Goal: Task Accomplishment & Management: Complete application form

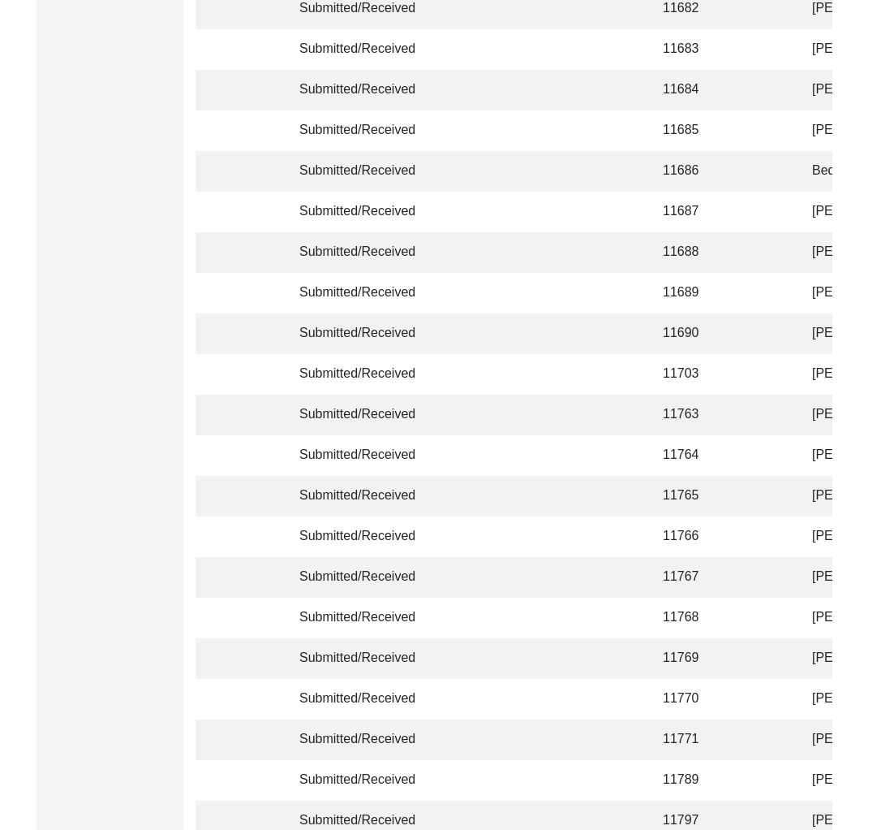
scroll to position [3713, 0]
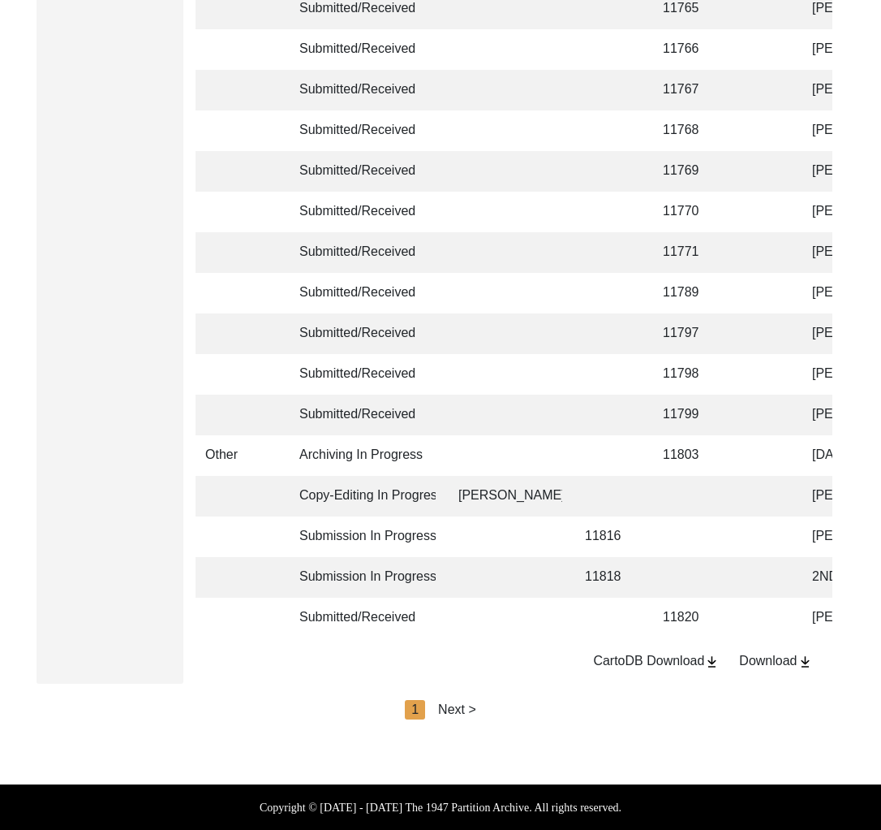
click at [789, 662] on div "Download" at bounding box center [775, 660] width 73 height 19
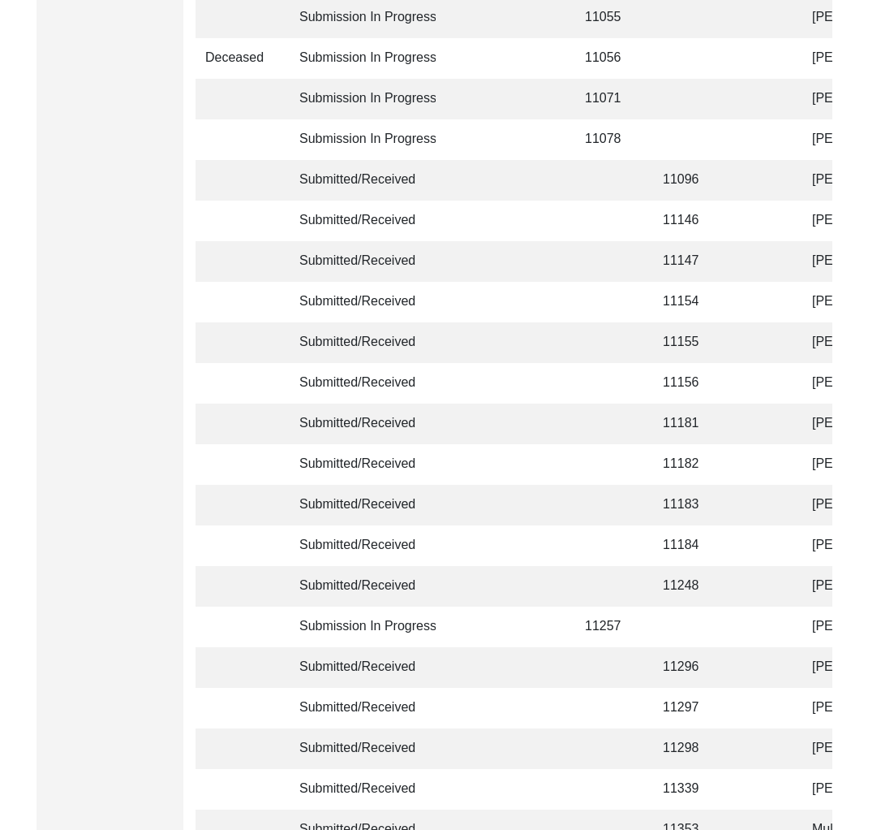
scroll to position [0, 0]
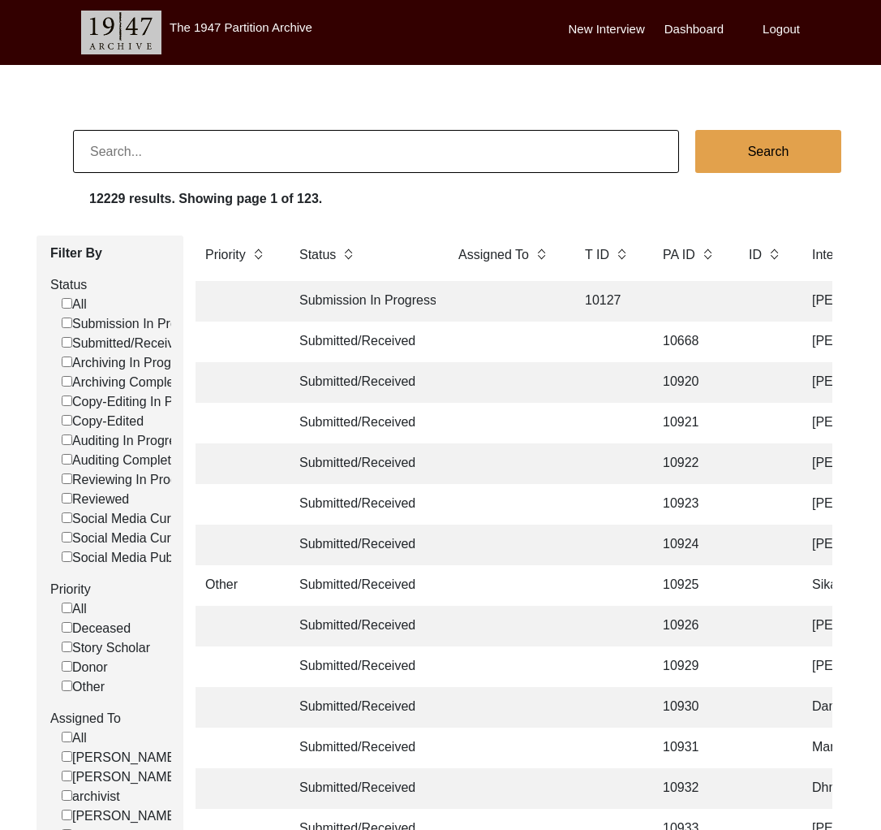
click at [295, 164] on input at bounding box center [376, 151] width 606 height 43
click at [289, 158] on input at bounding box center [376, 151] width 606 height 43
paste input "[PERSON_NAME]"
type input "[PERSON_NAME]"
checkbox input "false"
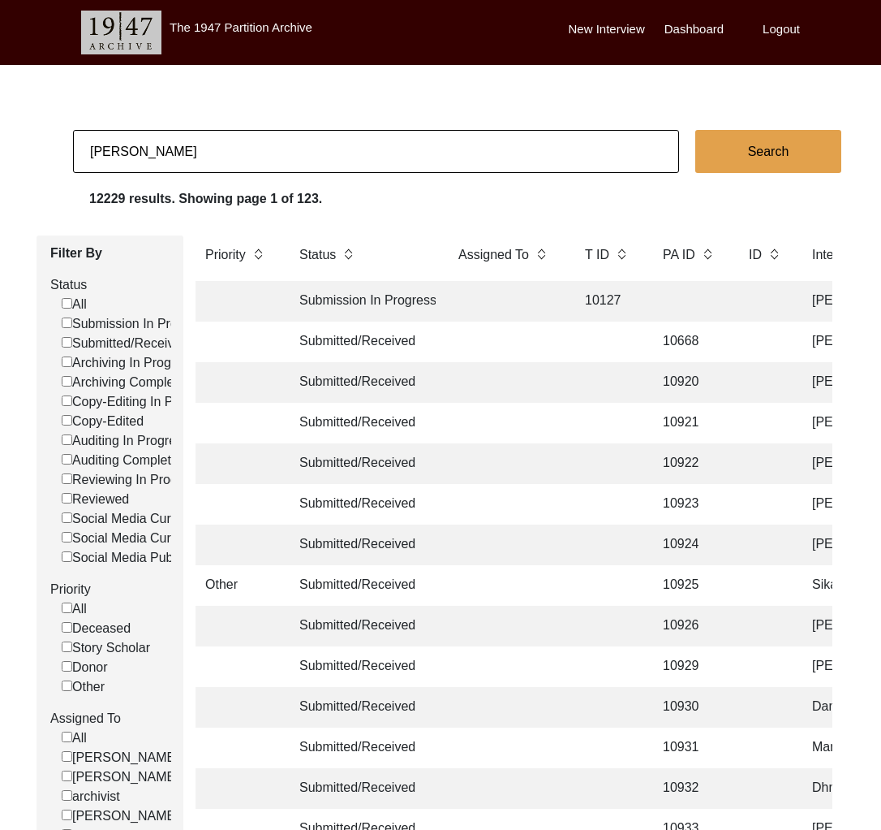
checkbox input "false"
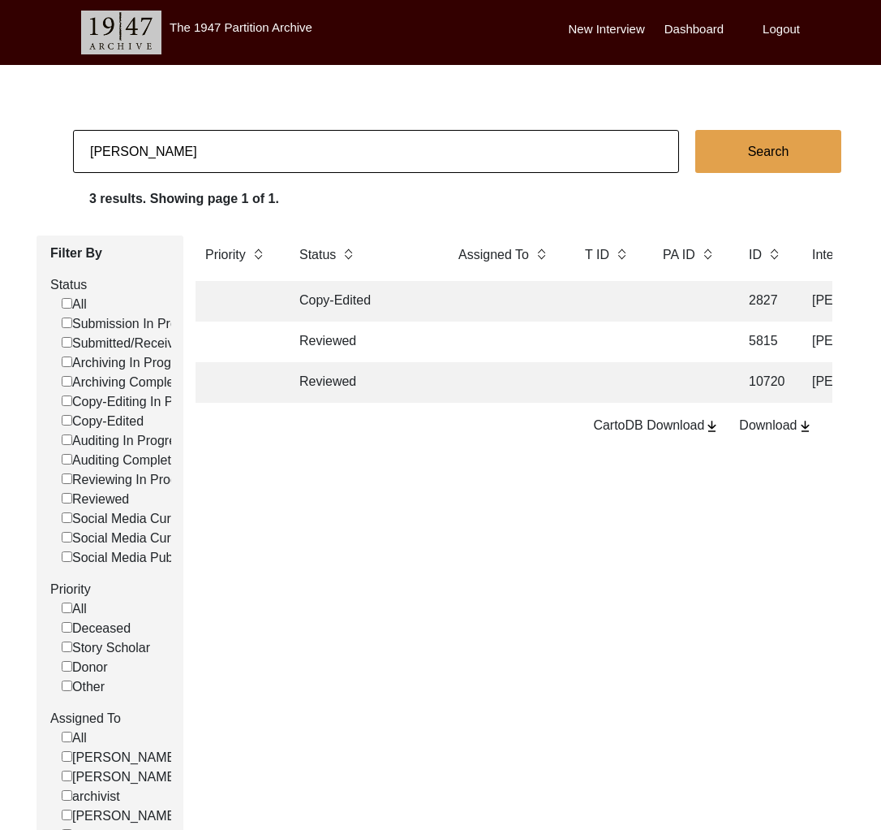
drag, startPoint x: 274, startPoint y: 130, endPoint x: 274, endPoint y: 139, distance: 8.9
click at [274, 131] on input "[PERSON_NAME]" at bounding box center [376, 151] width 606 height 43
click at [274, 139] on input "[PERSON_NAME]" at bounding box center [376, 151] width 606 height 43
paste input "[PERSON_NAME]"
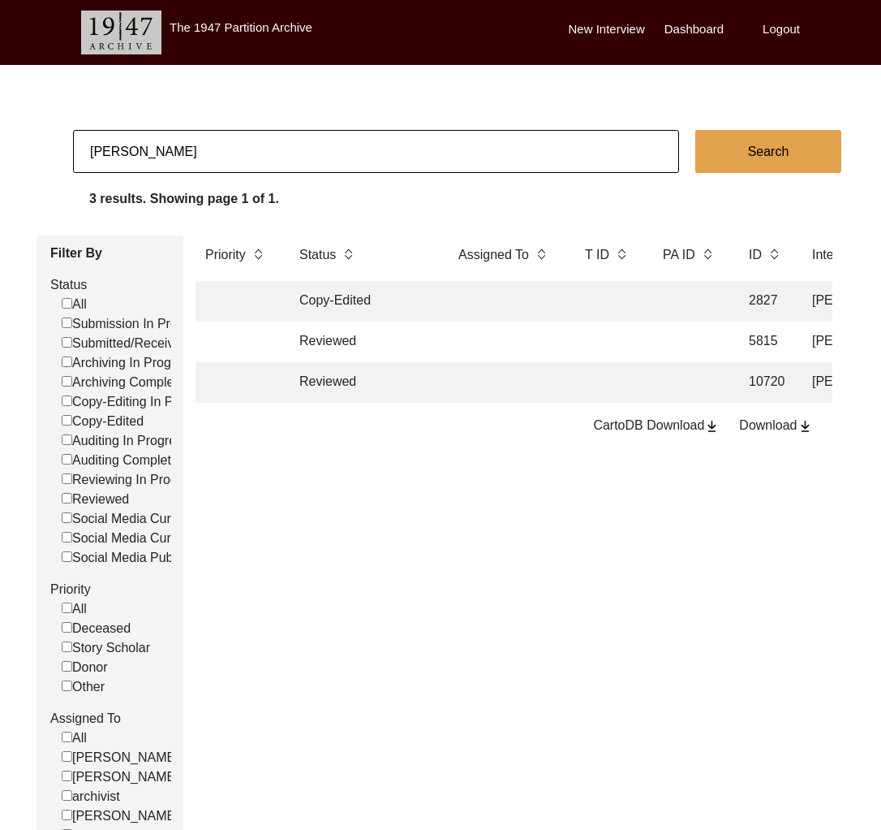
type input "[PERSON_NAME]"
checkbox input "false"
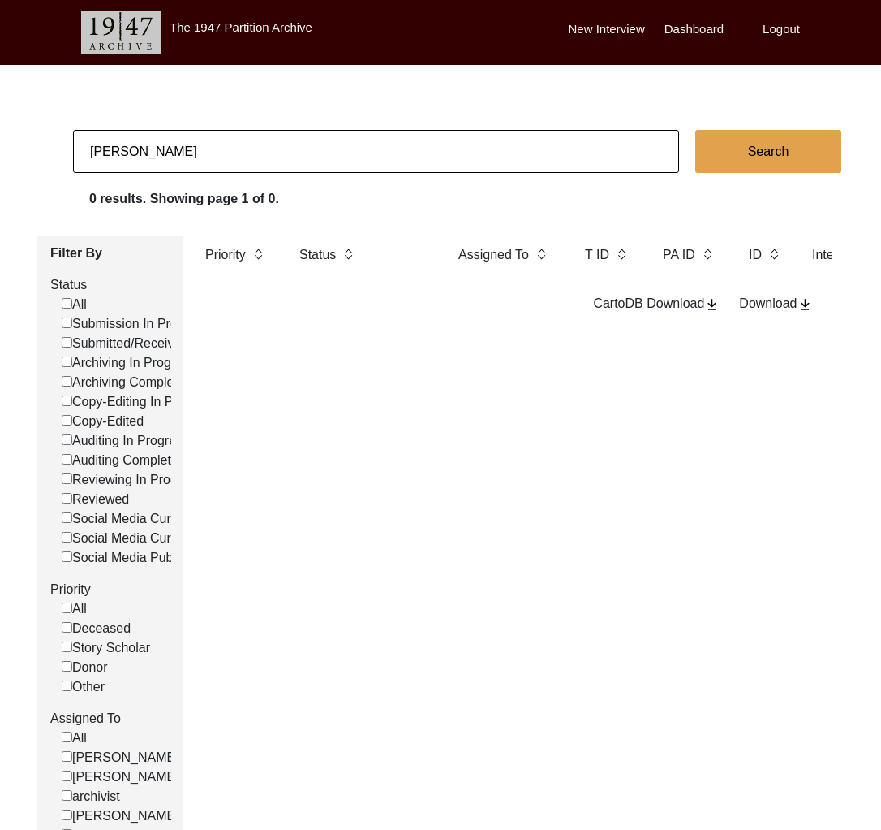
click at [325, 157] on input "[PERSON_NAME]" at bounding box center [376, 151] width 606 height 43
click at [325, 158] on input "[PERSON_NAME]" at bounding box center [376, 151] width 606 height 43
paste input "[PERSON_NAME]:"
type input "[PERSON_NAME]"
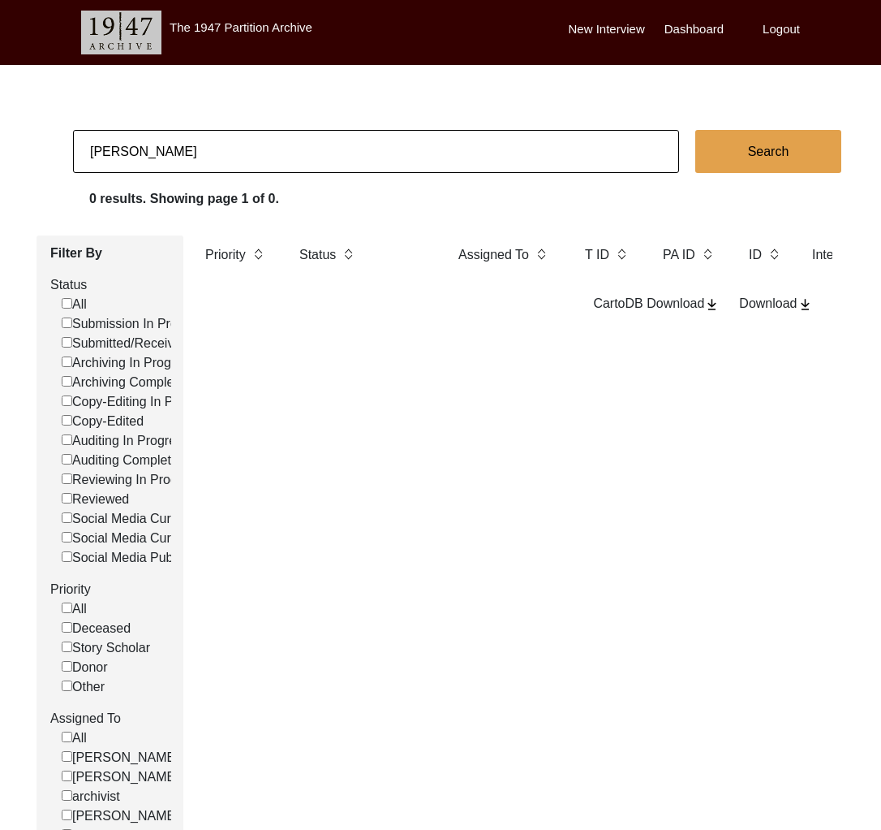
checkbox input "false"
click at [422, 158] on input "[PERSON_NAME]" at bounding box center [376, 151] width 606 height 43
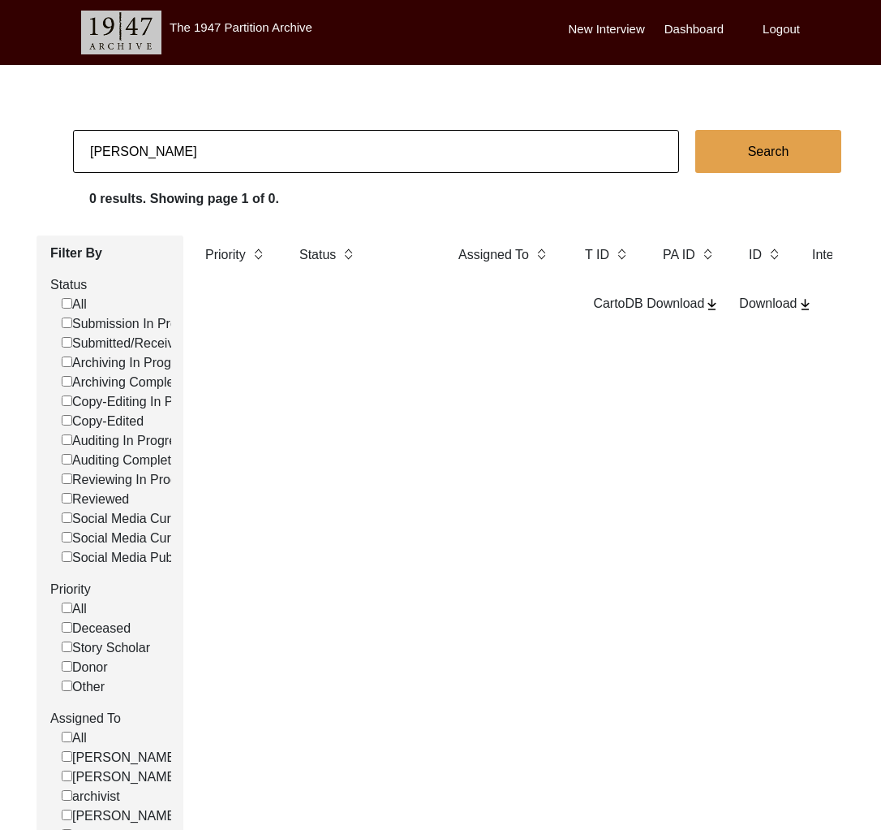
click at [422, 158] on input "[PERSON_NAME]" at bounding box center [376, 151] width 606 height 43
paste input "[PERSON_NAME]"
type input "[PERSON_NAME]"
checkbox input "false"
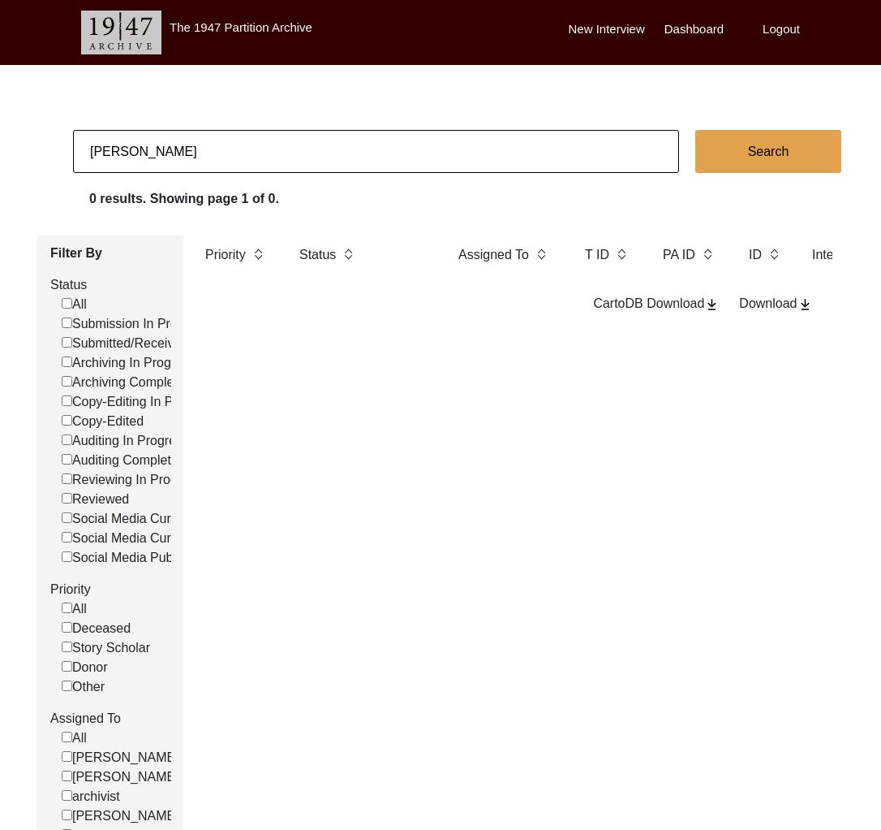
checkbox input "false"
click at [256, 147] on input "[PERSON_NAME]" at bounding box center [376, 151] width 606 height 43
paste input "[PERSON_NAME]"
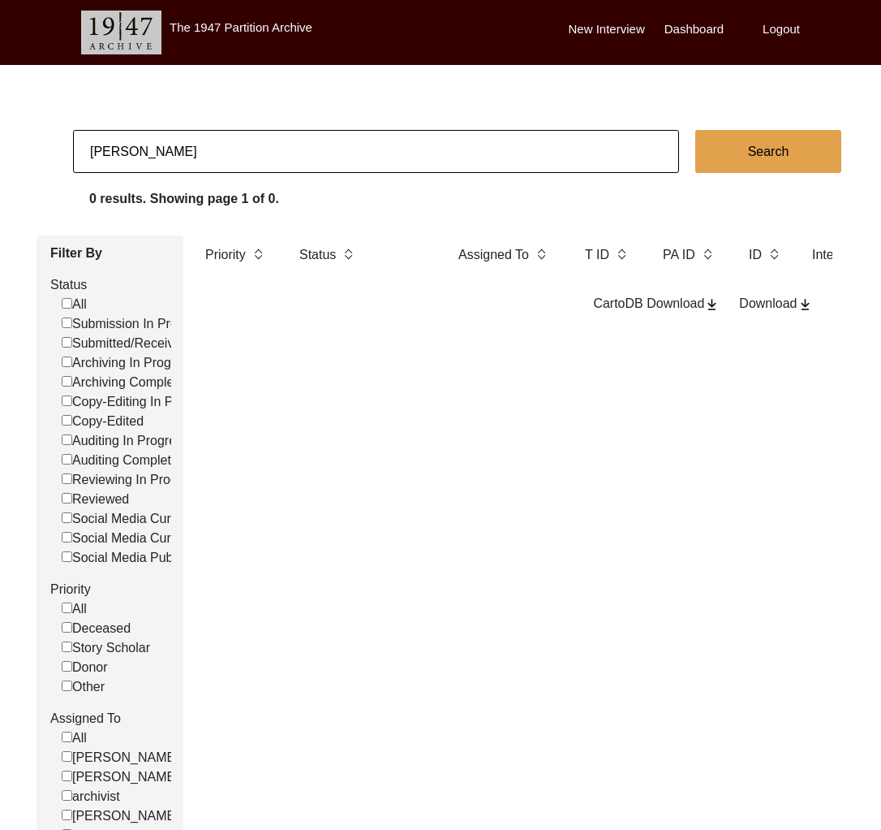
type input "[PERSON_NAME]"
checkbox input "false"
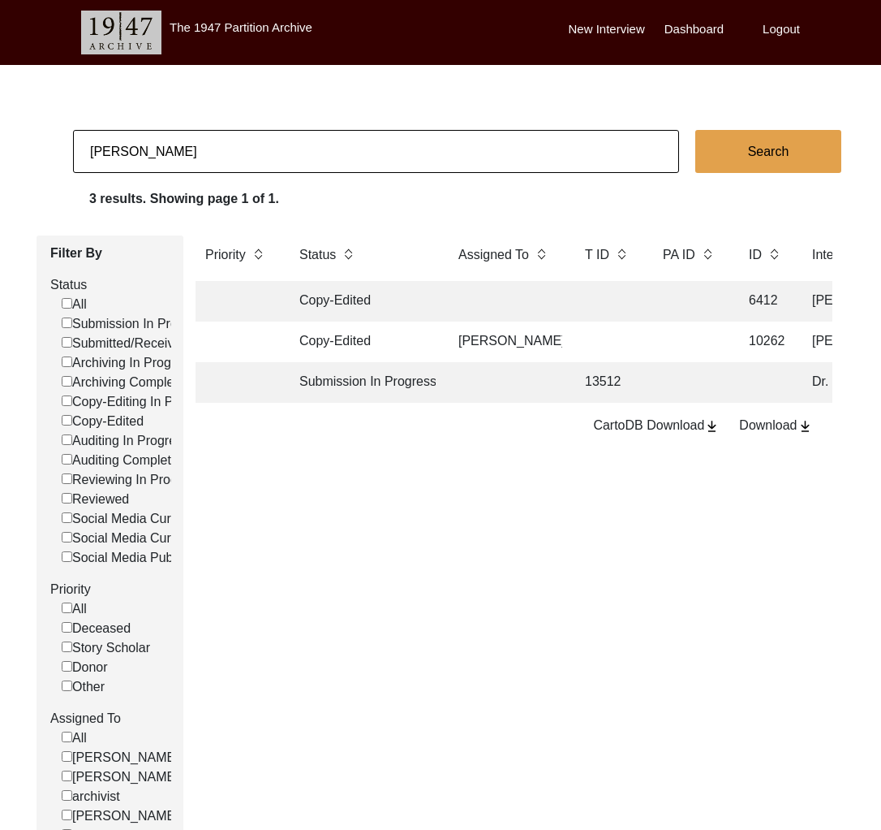
click at [244, 150] on input "[PERSON_NAME]" at bounding box center [376, 151] width 606 height 43
type input "[PERSON_NAME]"
checkbox input "false"
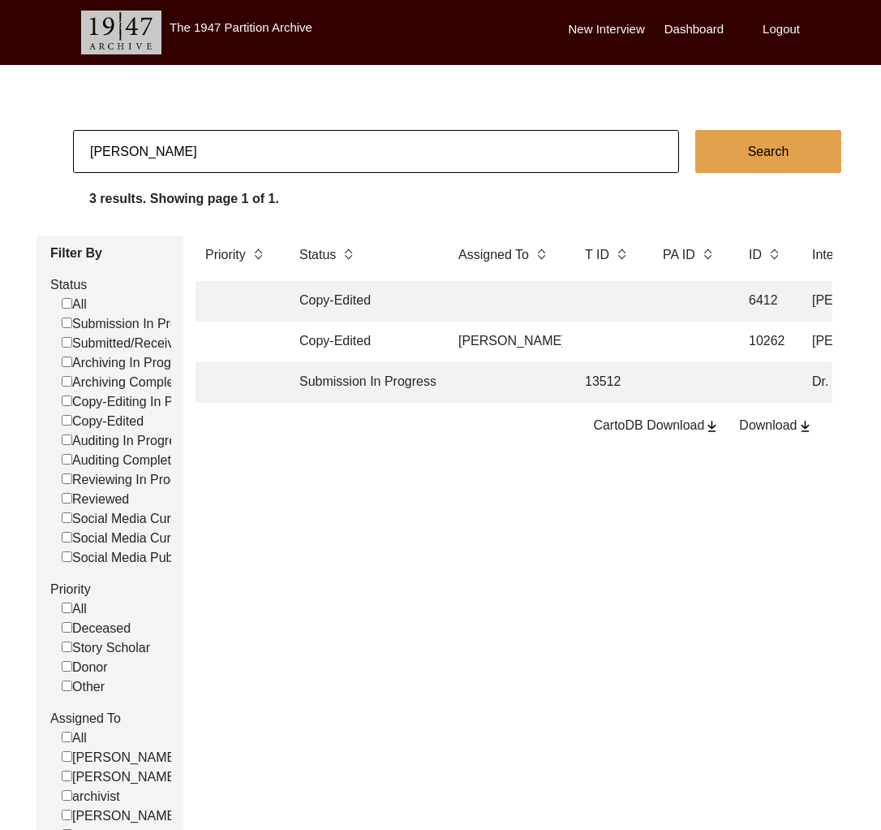
checkbox input "false"
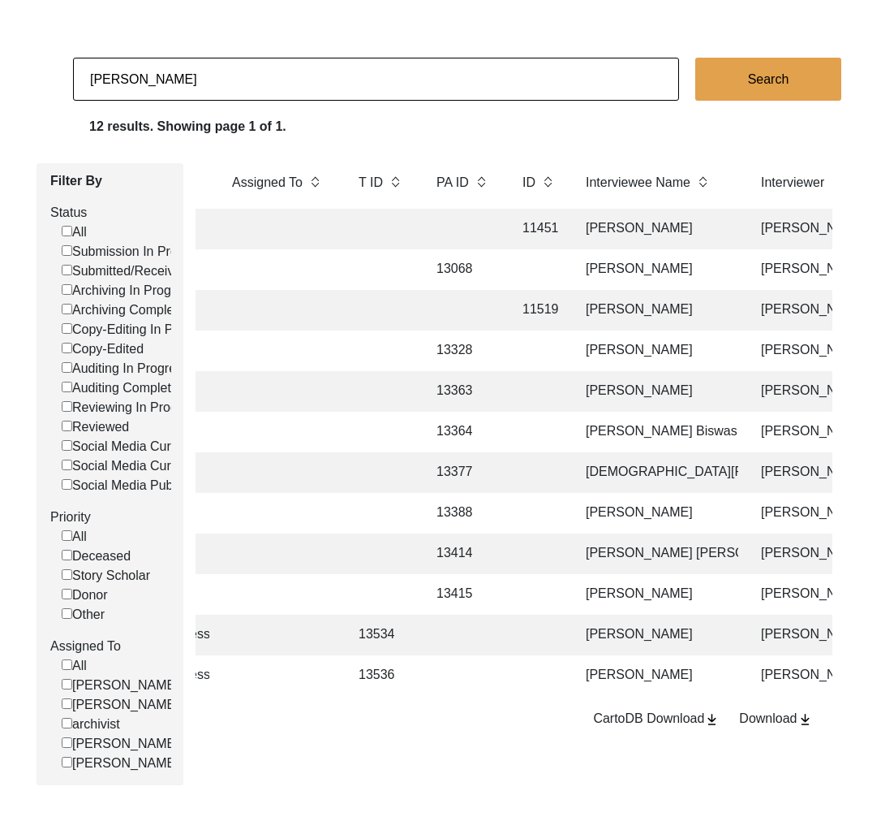
scroll to position [108, 0]
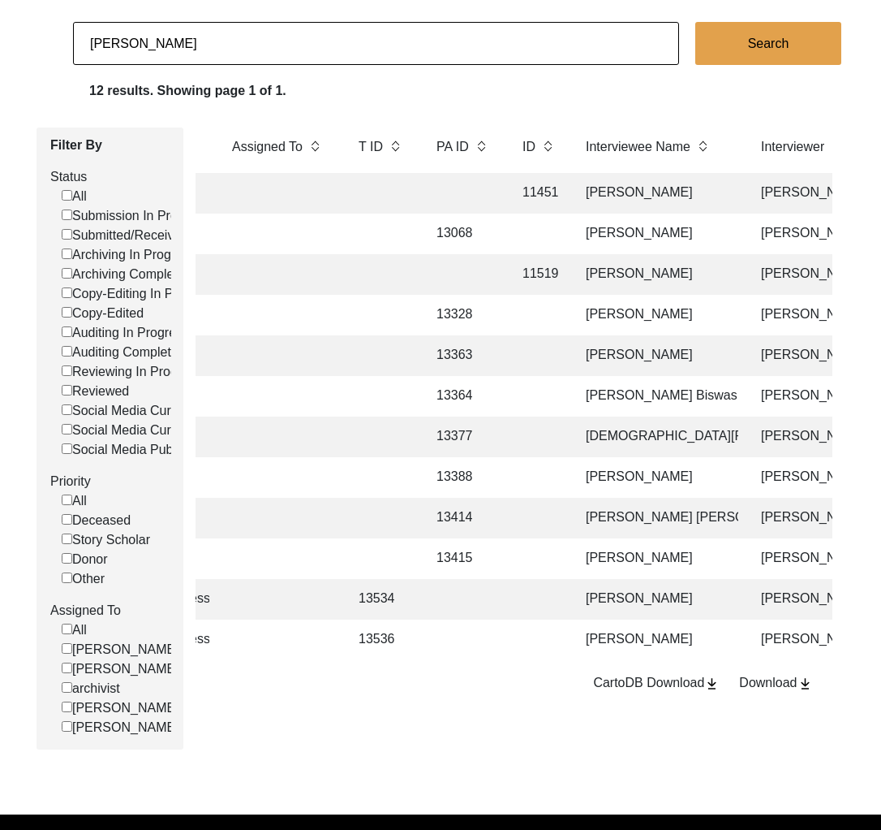
click at [526, 555] on td at bounding box center [538, 558] width 50 height 41
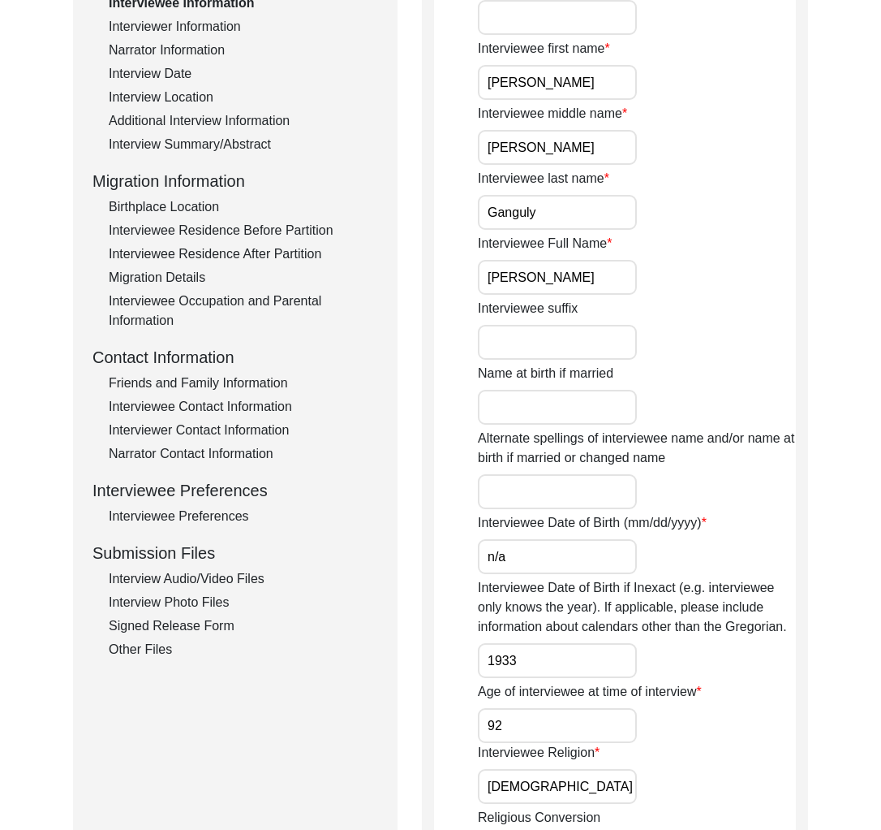
scroll to position [354, 0]
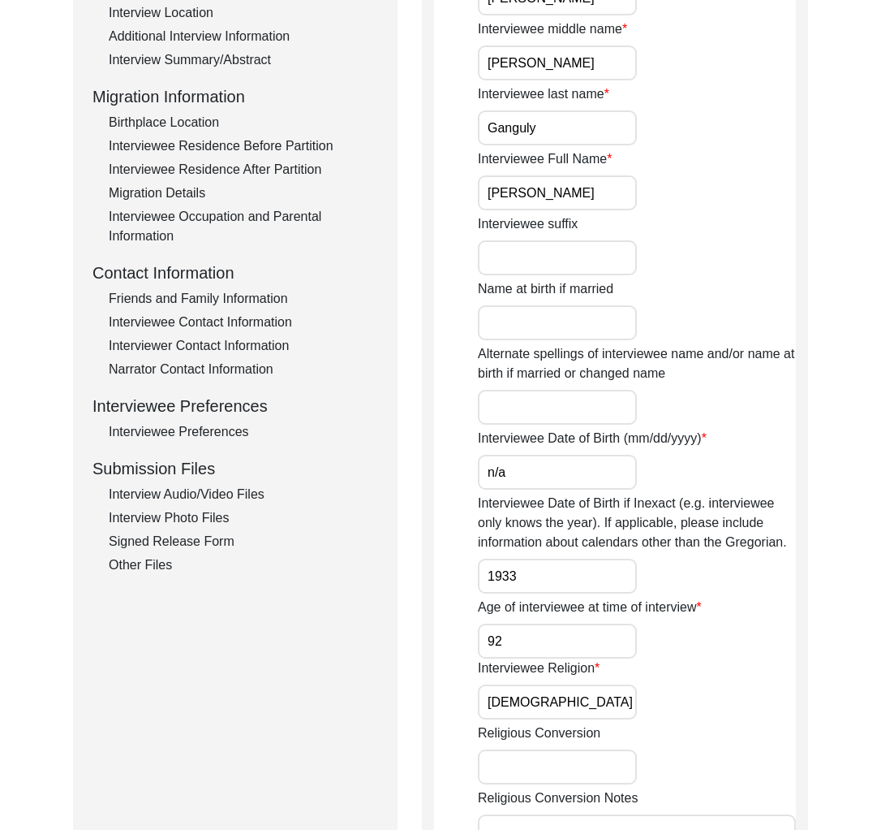
click at [211, 523] on div "Interview Photo Files" at bounding box center [243, 517] width 269 height 19
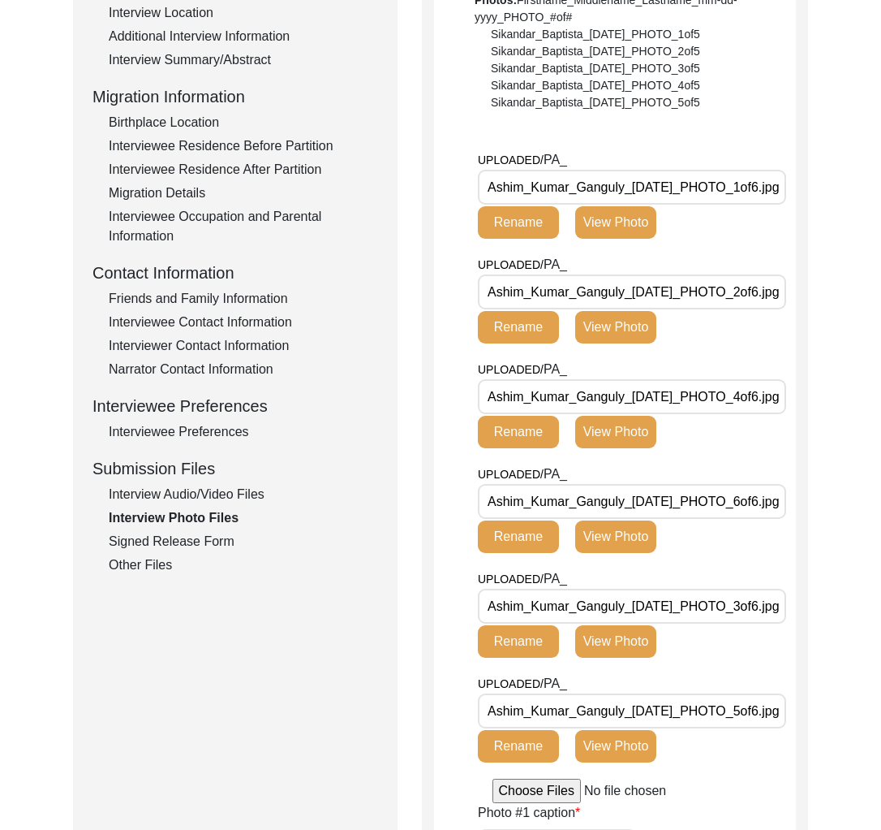
scroll to position [0, 0]
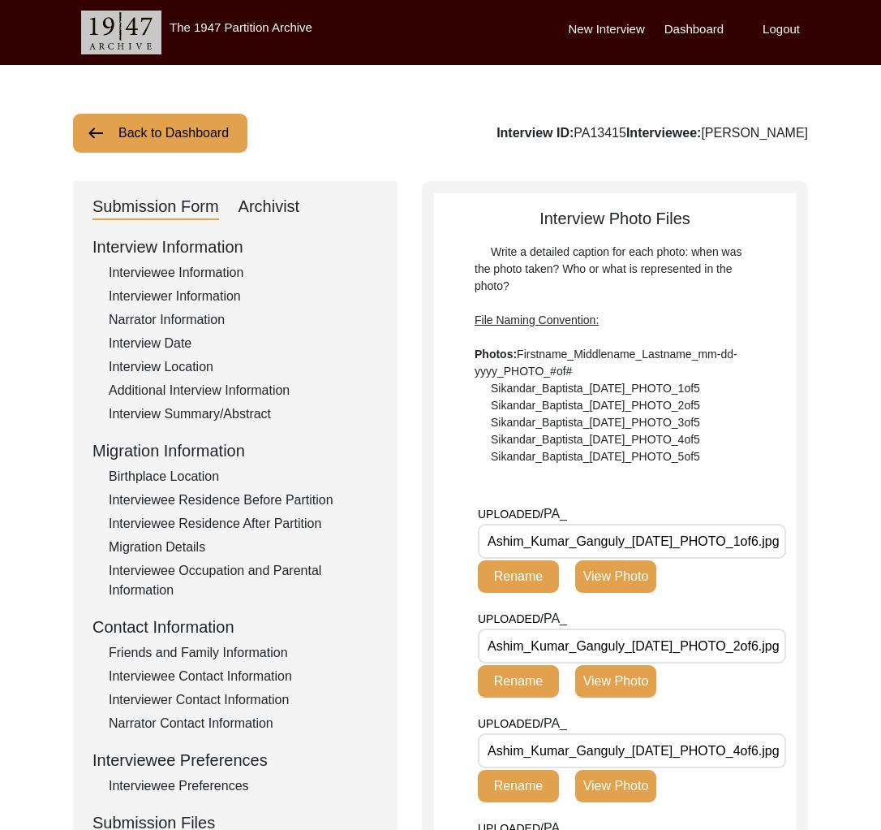
drag, startPoint x: 149, startPoint y: 114, endPoint x: 158, endPoint y: 127, distance: 15.6
click at [149, 119] on button "Back to Dashboard" at bounding box center [160, 133] width 175 height 39
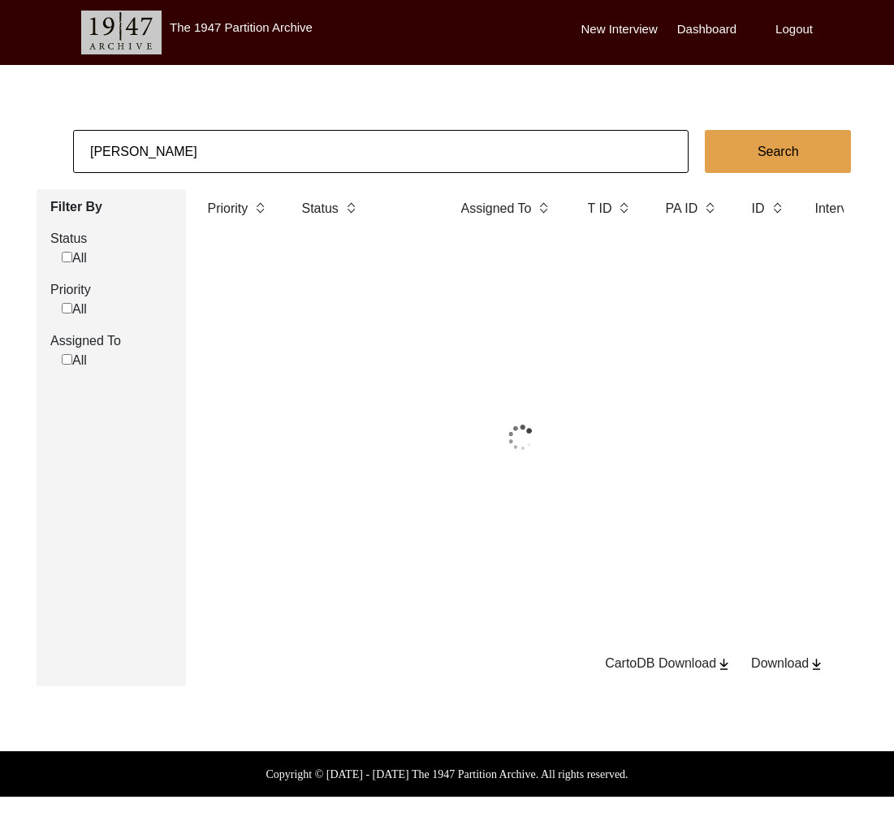
click at [172, 142] on input "[PERSON_NAME]" at bounding box center [380, 151] width 615 height 43
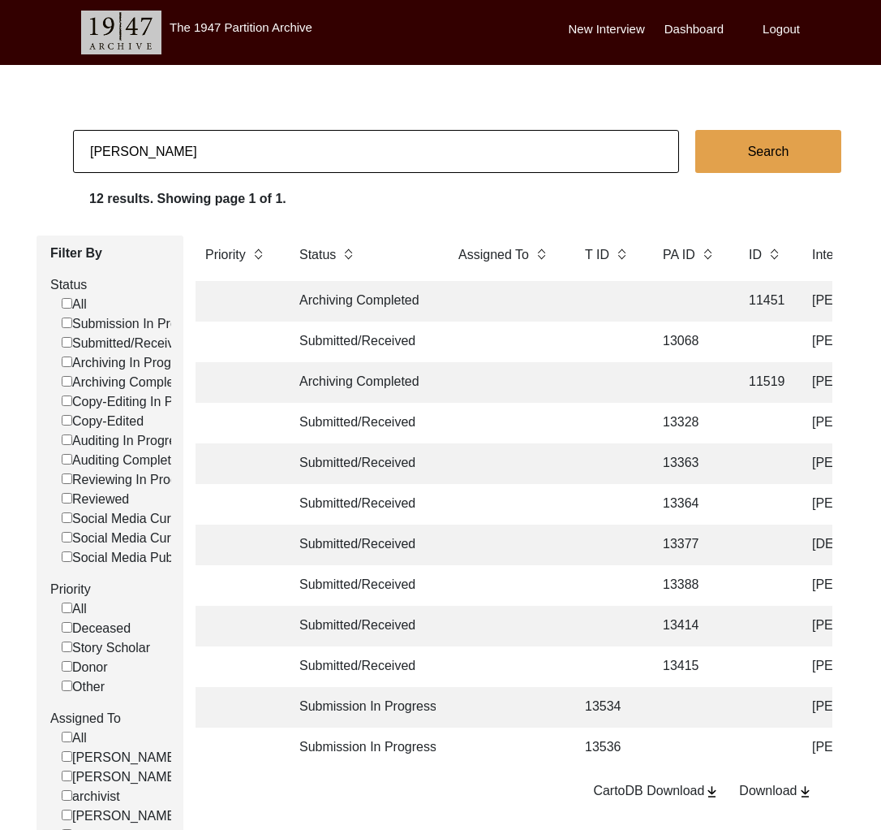
click at [172, 147] on input "[PERSON_NAME]" at bounding box center [376, 151] width 606 height 43
type input "13145"
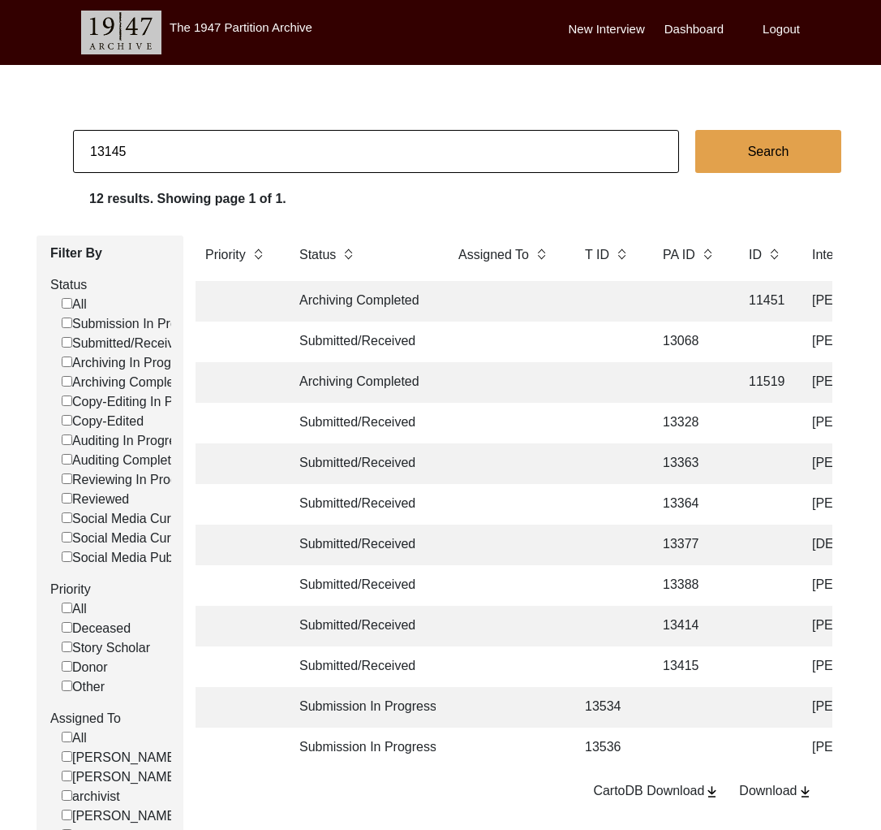
checkbox input "false"
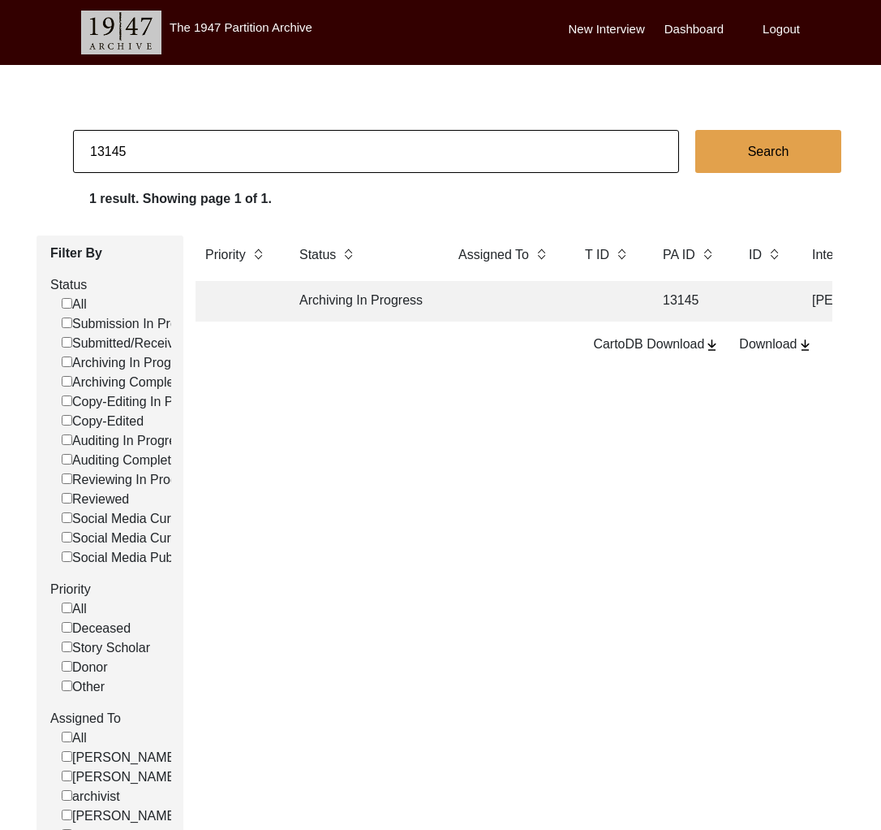
click at [431, 309] on td "Archiving In Progress" at bounding box center [363, 301] width 146 height 41
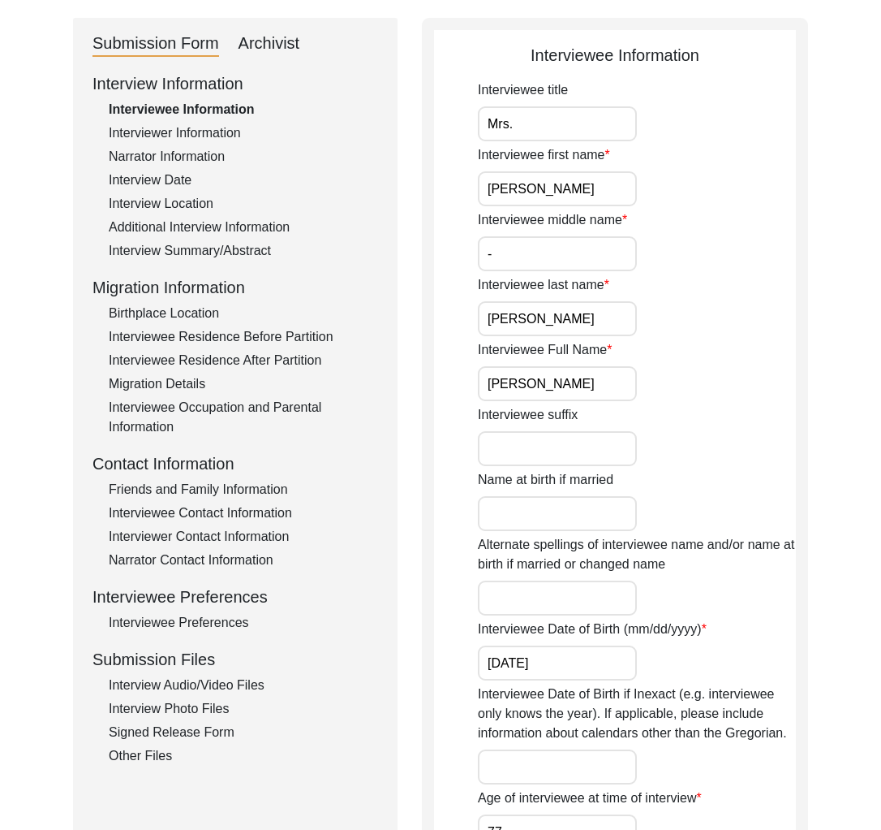
scroll to position [476, 0]
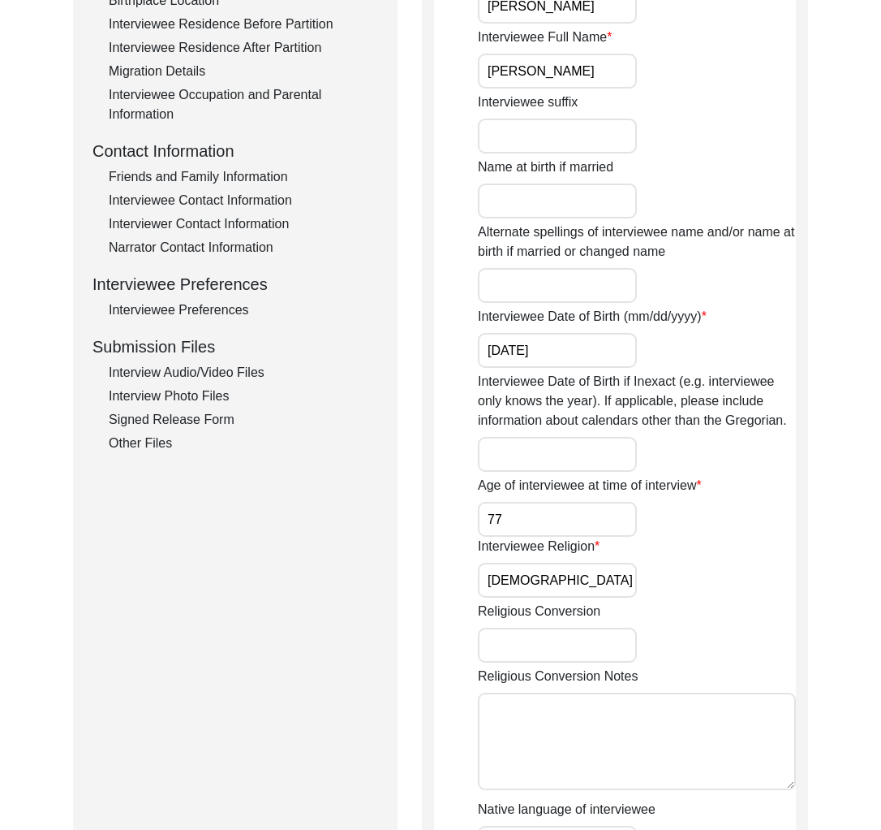
click at [201, 400] on div "Interview Photo Files" at bounding box center [243, 395] width 269 height 19
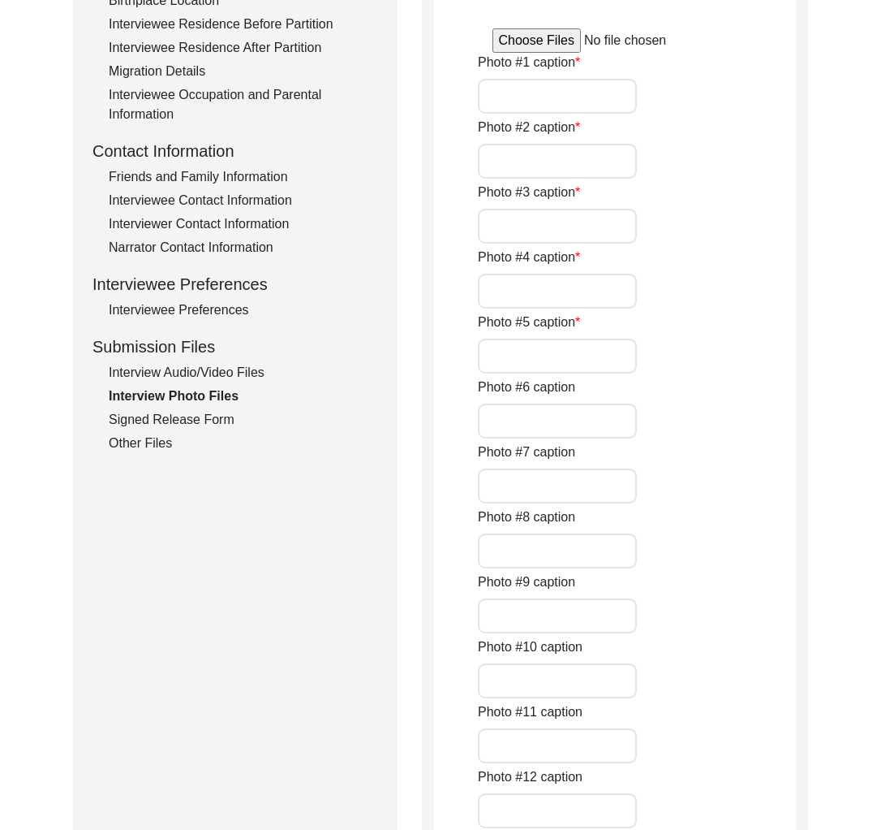
type input "[PERSON_NAME] parents"
type input "[PERSON_NAME] house in [GEOGRAPHIC_DATA]"
type input "[PERSON_NAME] appreciating a collage of [PERSON_NAME] made by her grandson"
type input "[PERSON_NAME] showing a sindoordan (box for sindoor) given to her by her mother"
type input "Embroidered saree made by [PERSON_NAME]"
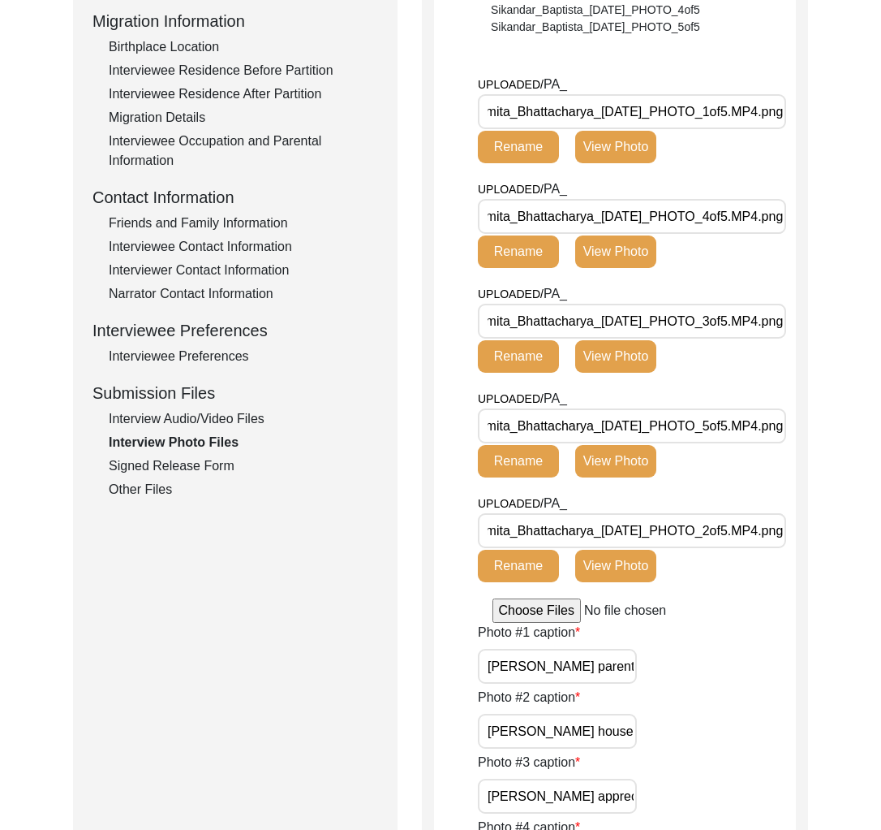
scroll to position [298, 0]
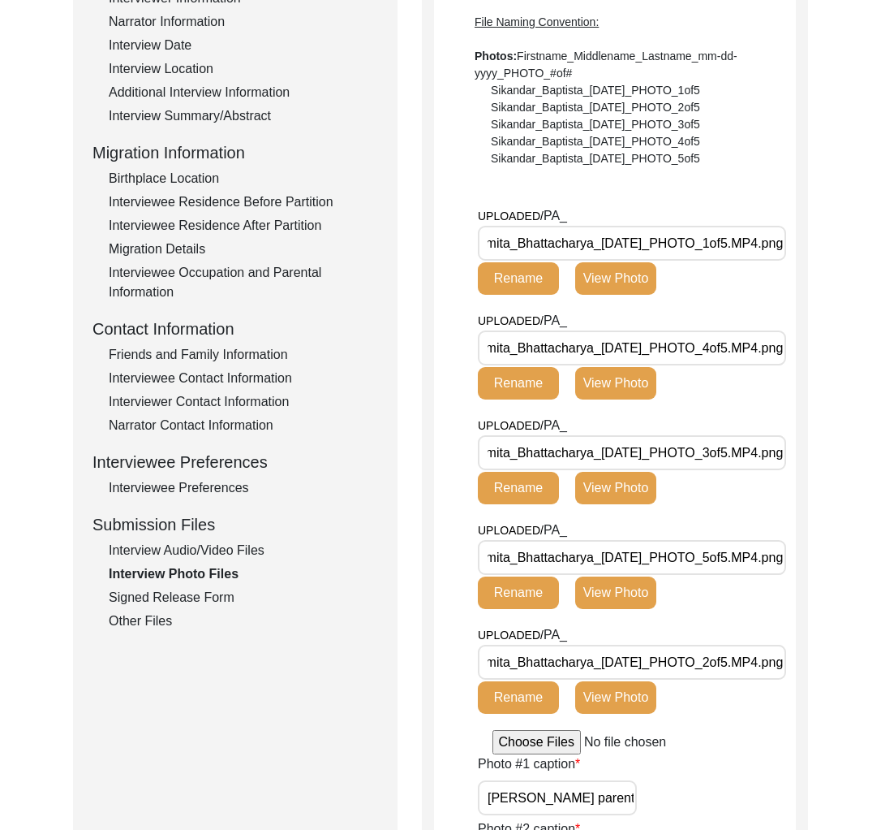
click at [241, 532] on div "Submission Files" at bounding box center [236, 524] width 286 height 24
click at [240, 537] on div "Interview Information Interviewee Information Interviewer Information Narrator …" at bounding box center [236, 284] width 286 height 694
click at [241, 539] on div "Interview Information Interviewee Information Interviewer Information Narrator …" at bounding box center [236, 284] width 286 height 694
click at [240, 549] on div "Interview Audio/Video Files" at bounding box center [243, 550] width 269 height 19
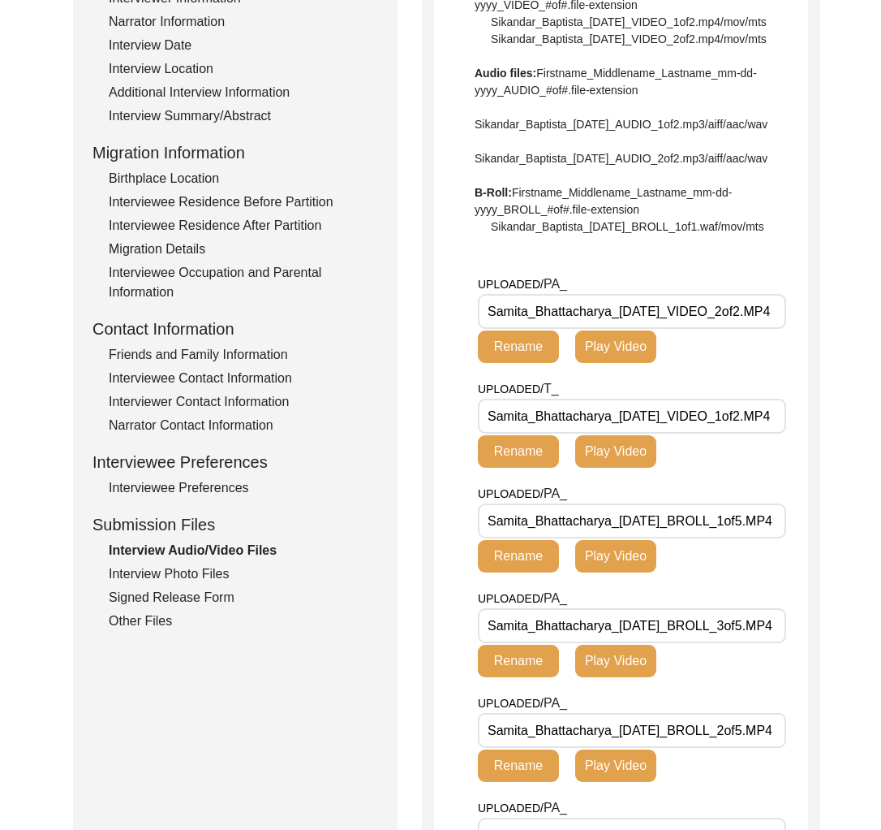
click at [226, 571] on div "Interview Photo Files" at bounding box center [243, 573] width 269 height 19
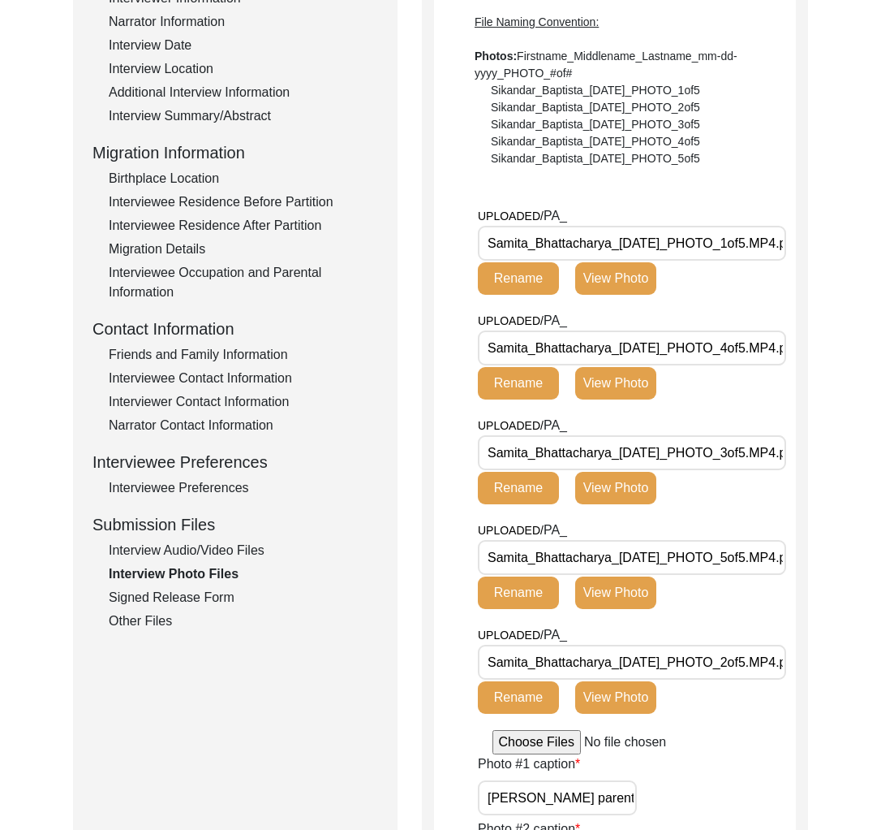
click at [218, 610] on div "Interview Information Interviewee Information Interviewer Information Narrator …" at bounding box center [236, 284] width 286 height 694
click at [207, 601] on div "Signed Release Form" at bounding box center [243, 597] width 269 height 19
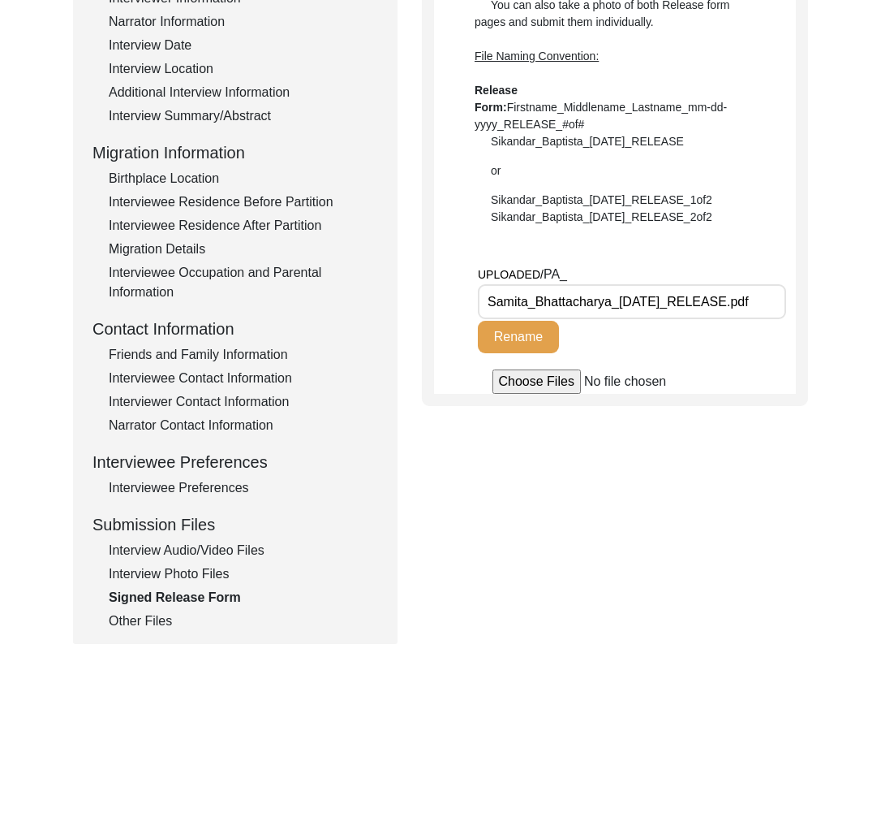
scroll to position [0, 0]
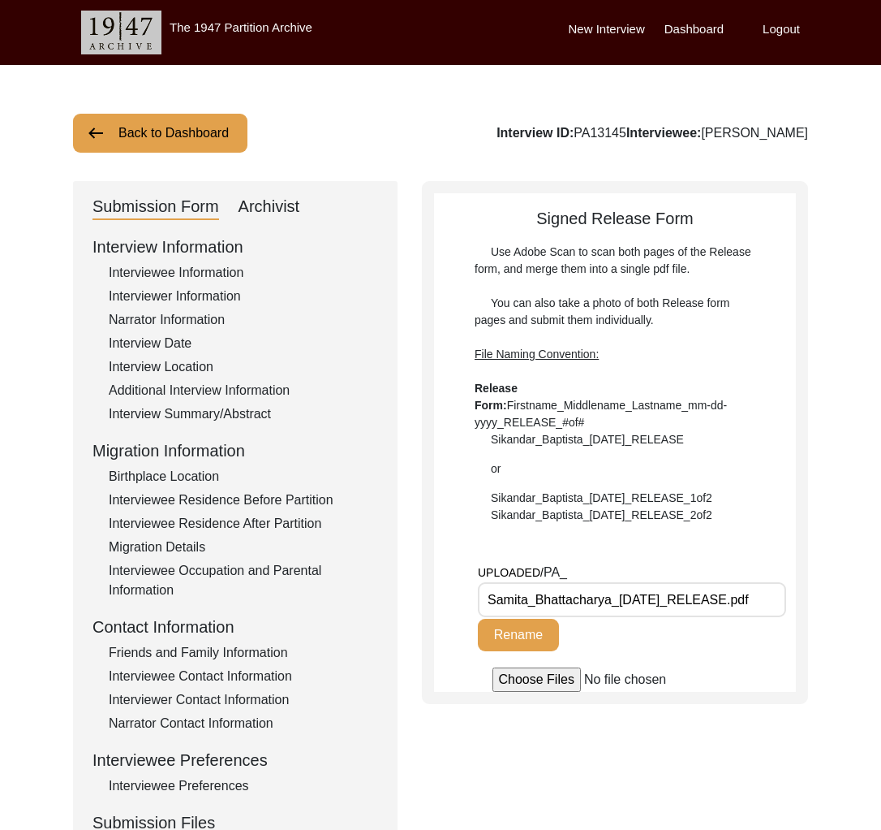
click at [130, 127] on button "Back to Dashboard" at bounding box center [160, 133] width 175 height 39
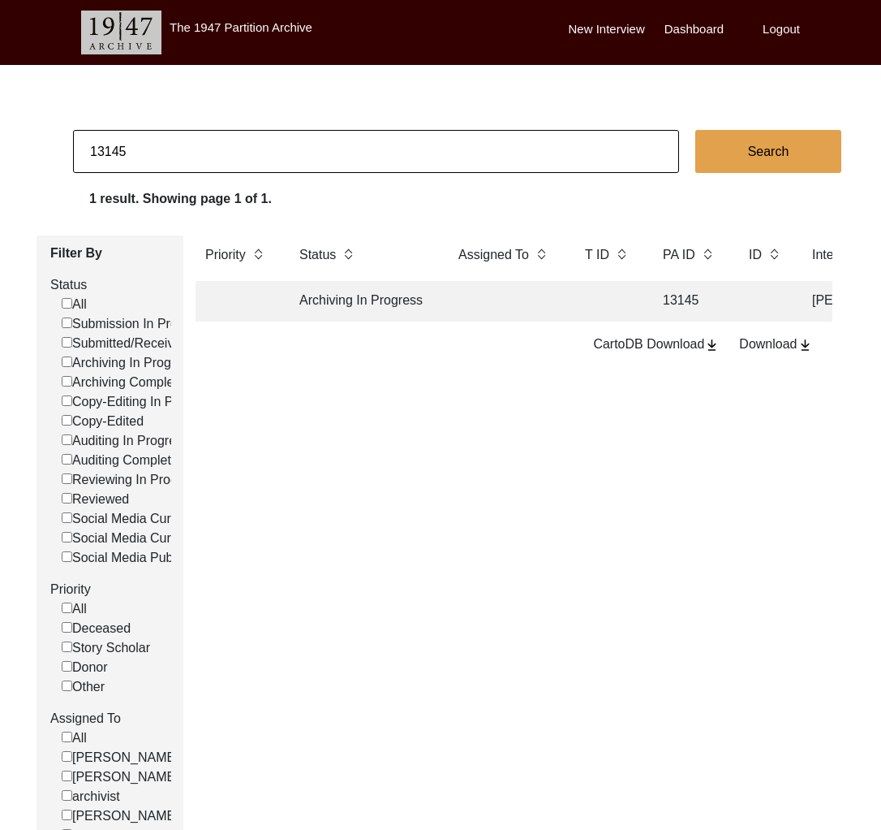
click at [166, 154] on input "13145" at bounding box center [376, 151] width 606 height 43
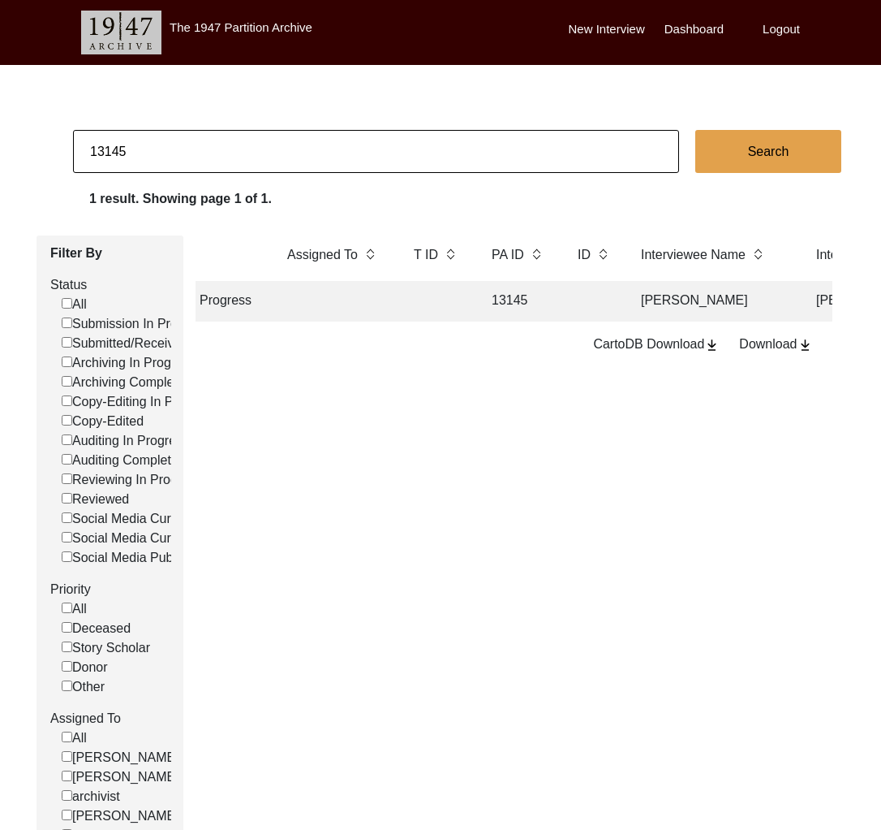
scroll to position [0, 170]
type input "[PERSON_NAME]"
checkbox input "false"
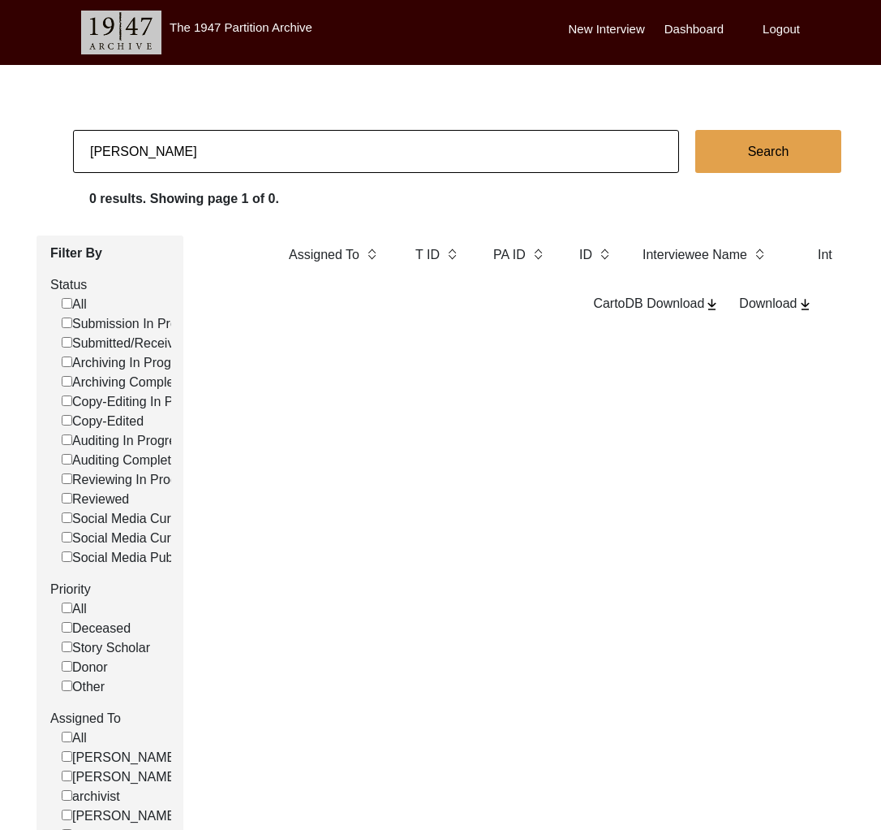
click at [308, 161] on input "[PERSON_NAME]" at bounding box center [376, 151] width 606 height 43
paste input "[PERSON_NAME]"
type input "[PERSON_NAME]"
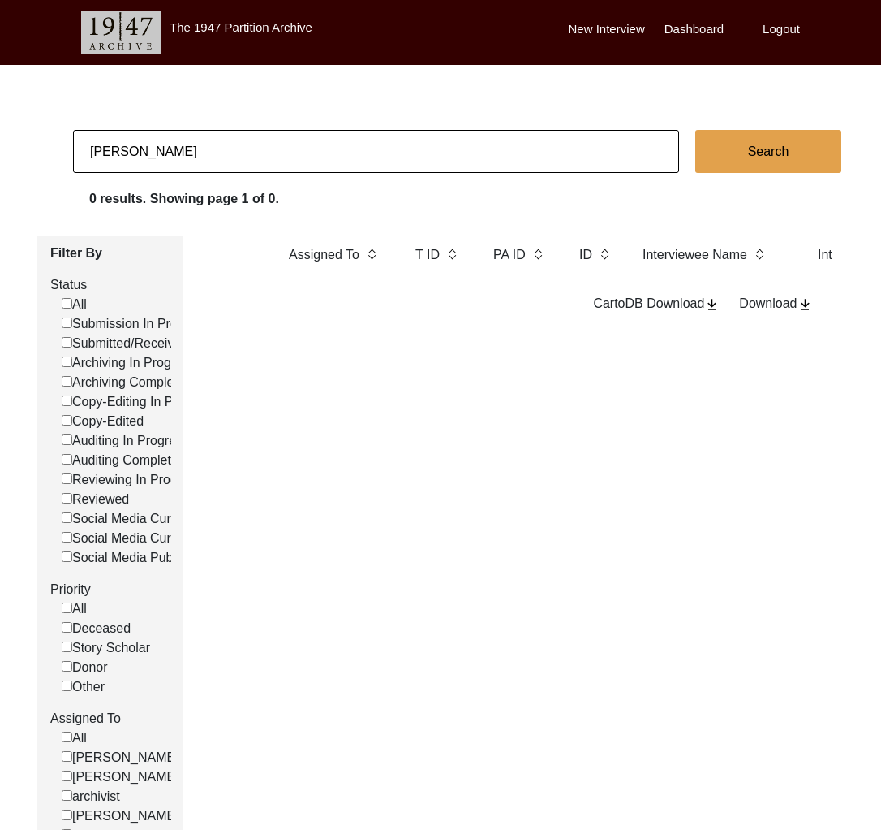
checkbox input "false"
click at [144, 145] on input "[PERSON_NAME]" at bounding box center [376, 151] width 606 height 43
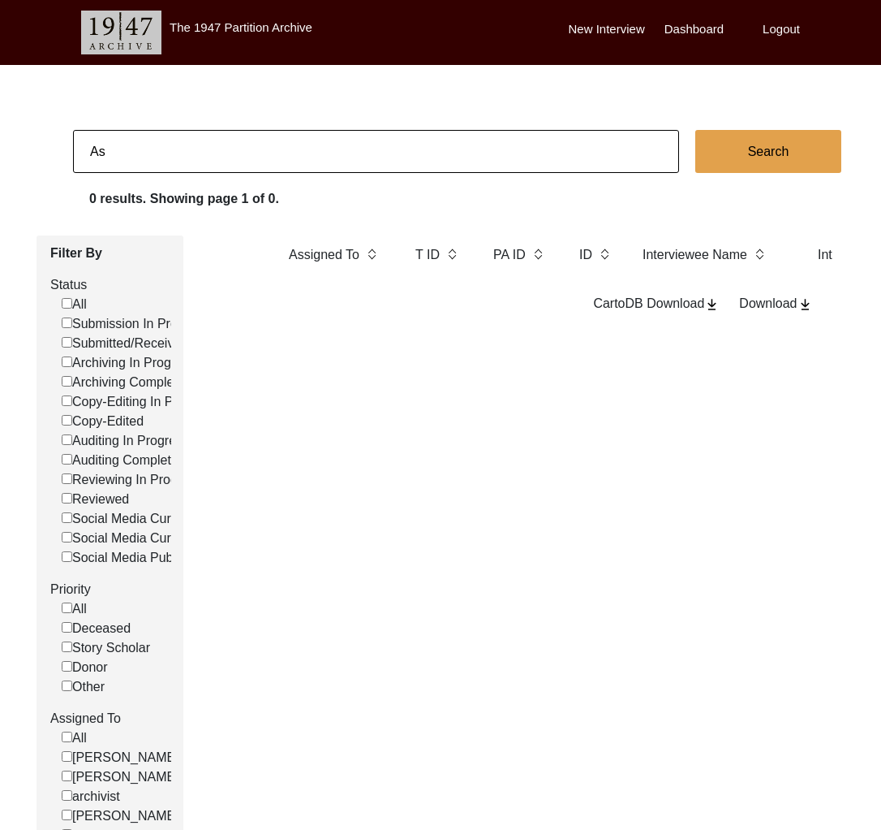
type input "A"
type input "[PERSON_NAME]"
checkbox input "false"
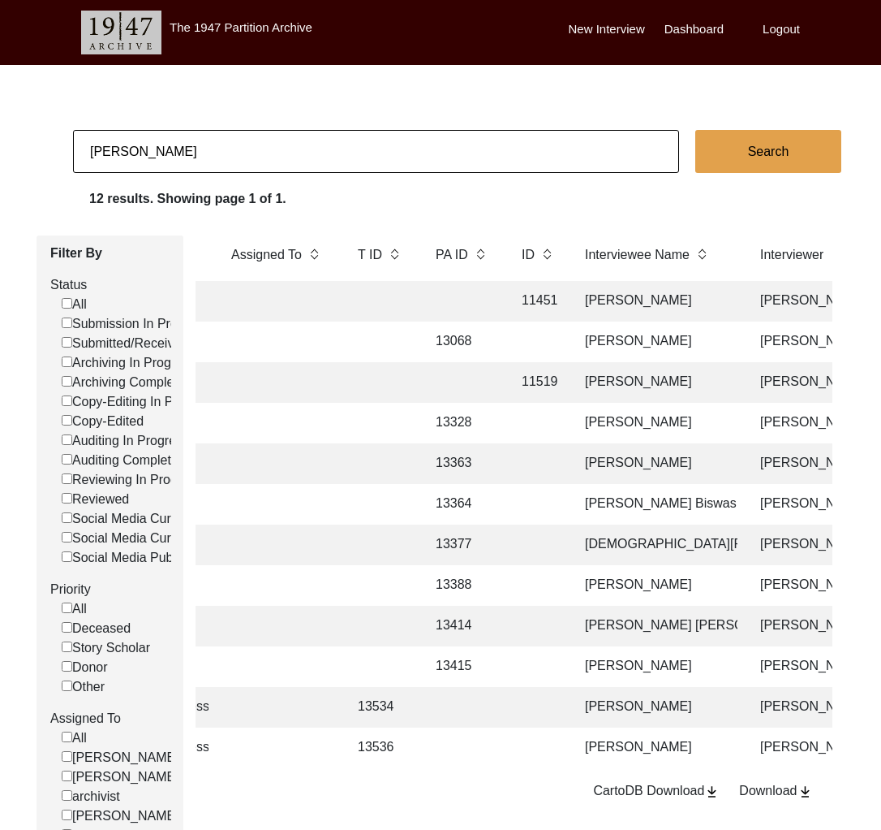
scroll to position [139, 0]
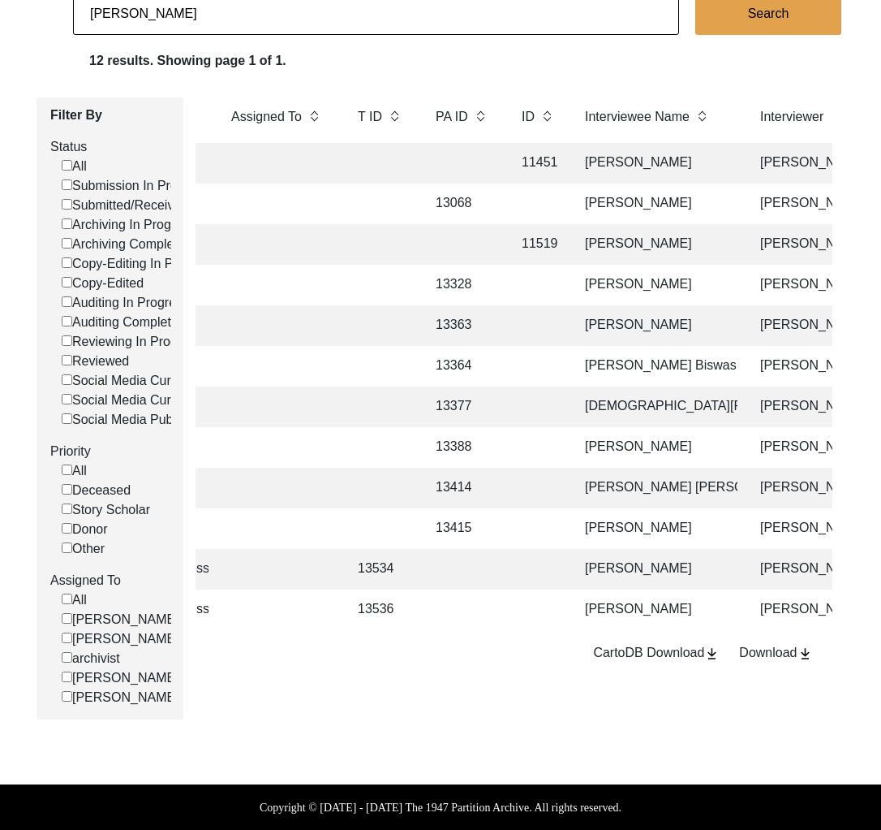
click at [651, 525] on td "[PERSON_NAME]" at bounding box center [656, 528] width 162 height 41
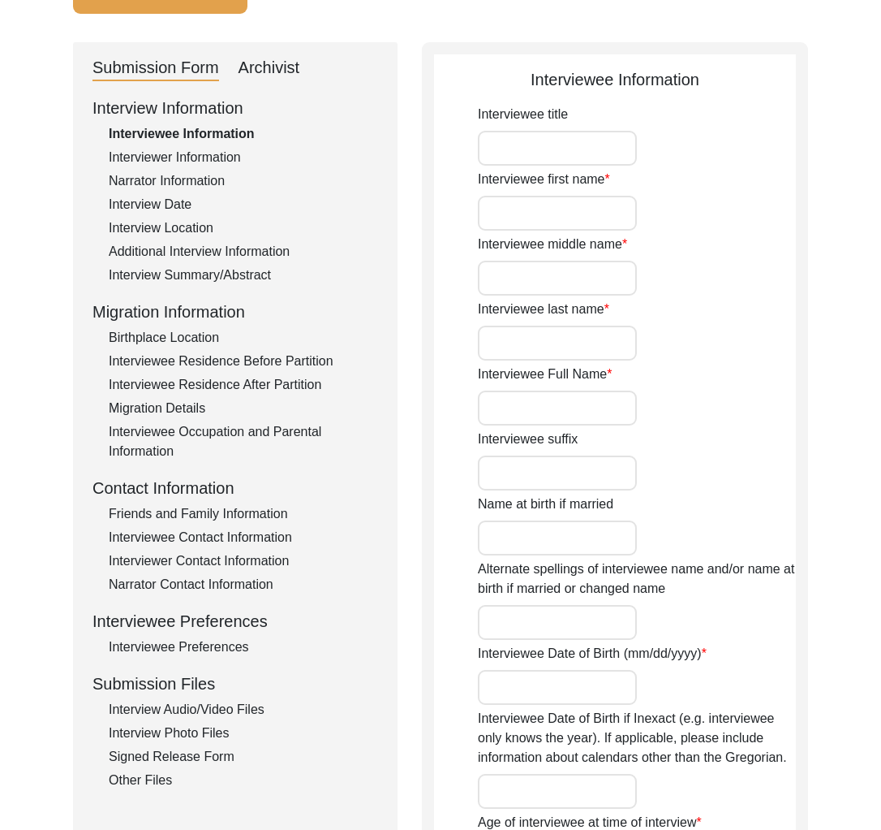
scroll to position [1026, 0]
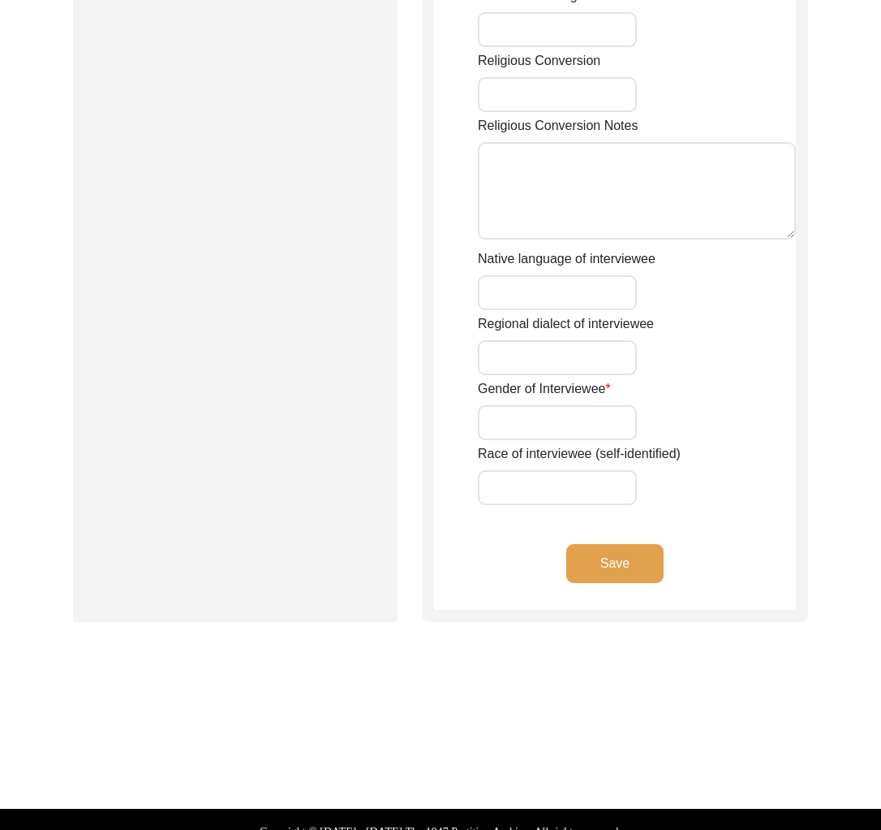
type input "[PERSON_NAME]"
type input "Ganguly"
type input "[PERSON_NAME]"
type input "n/a"
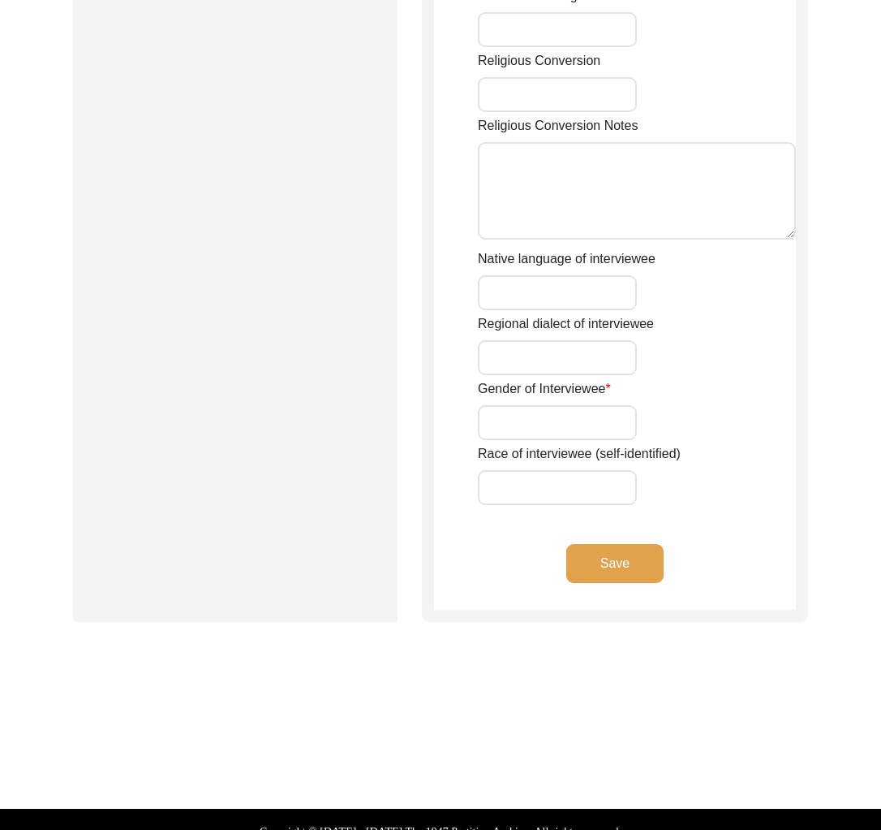
type input "1933"
type input "92"
type input "[DEMOGRAPHIC_DATA]"
type input "Bengali"
type input "[DEMOGRAPHIC_DATA]"
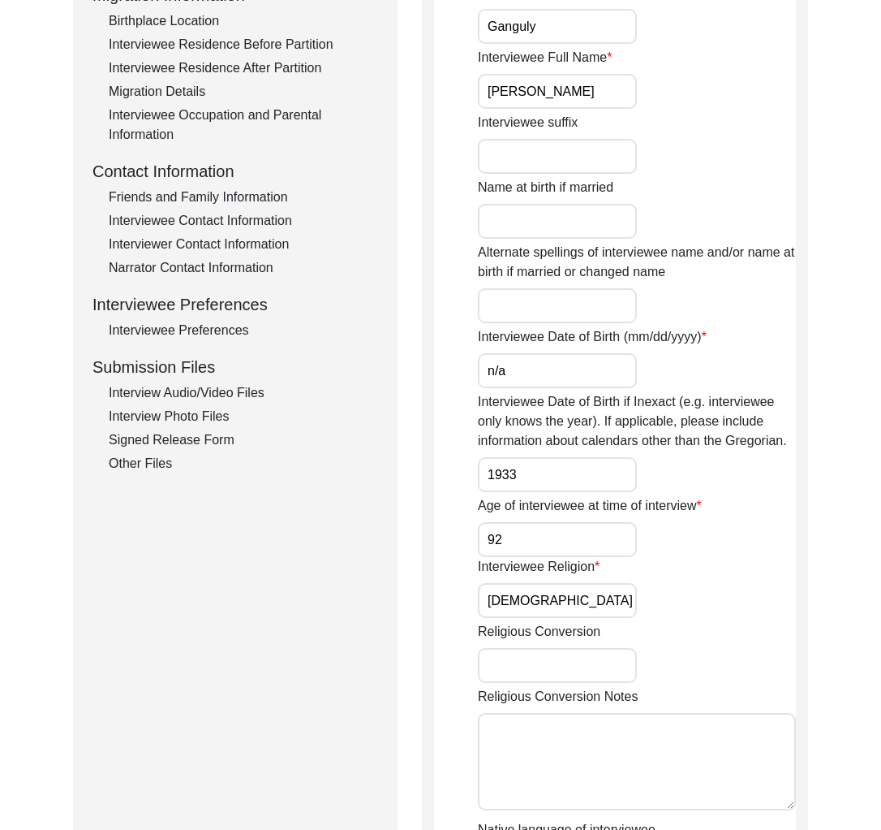
scroll to position [438, 0]
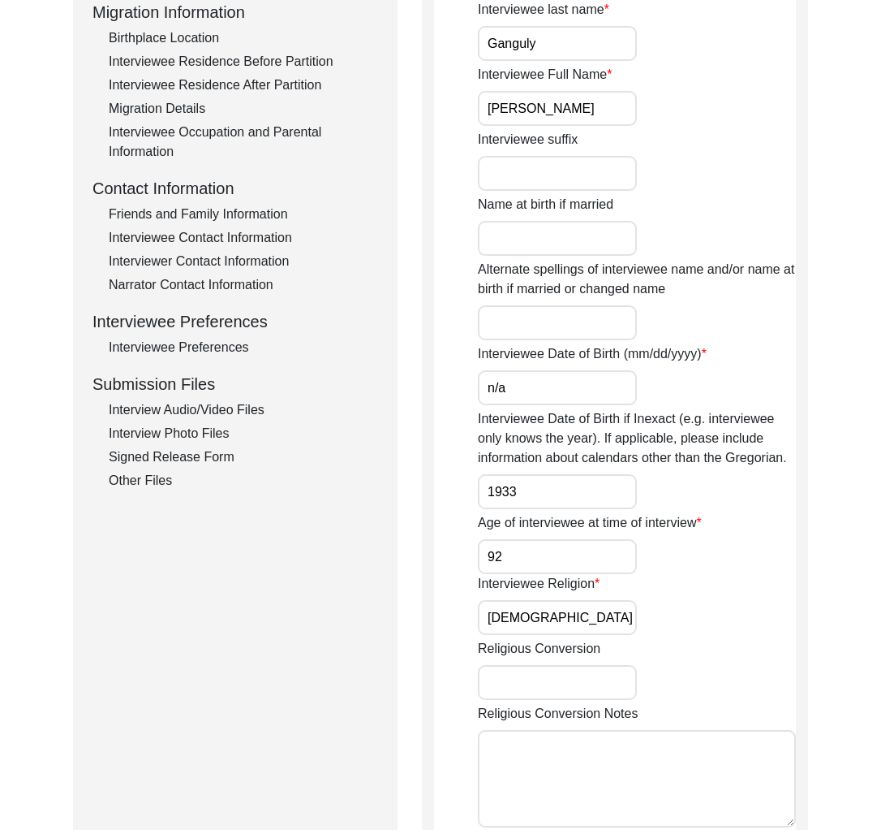
click at [206, 431] on div "Interview Photo Files" at bounding box center [243, 433] width 269 height 19
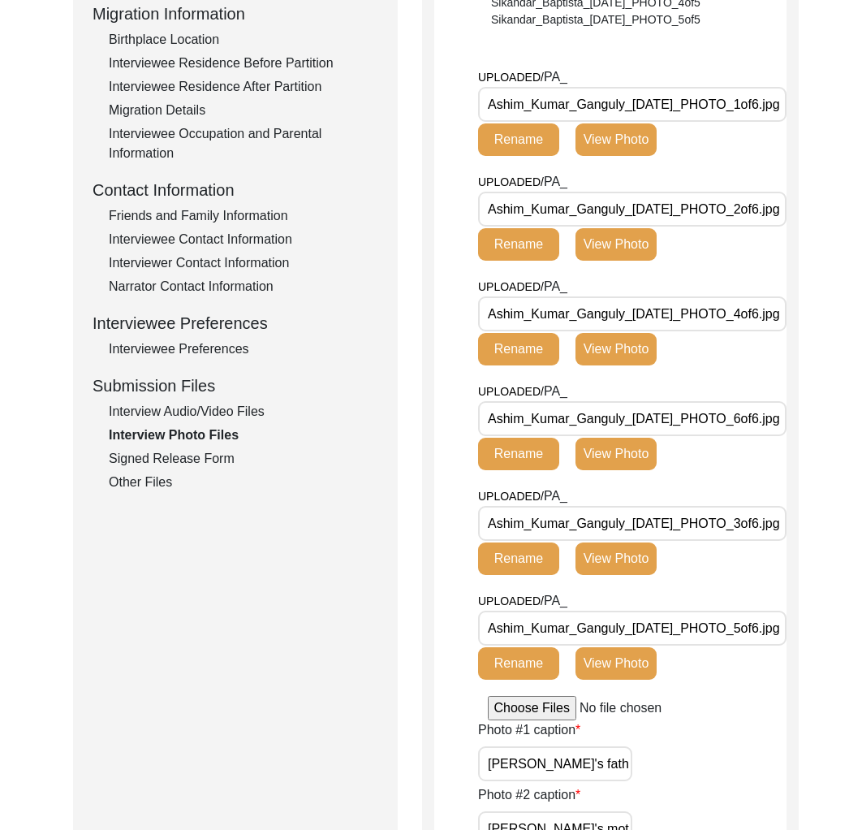
scroll to position [0, 0]
